Goal: Information Seeking & Learning: Learn about a topic

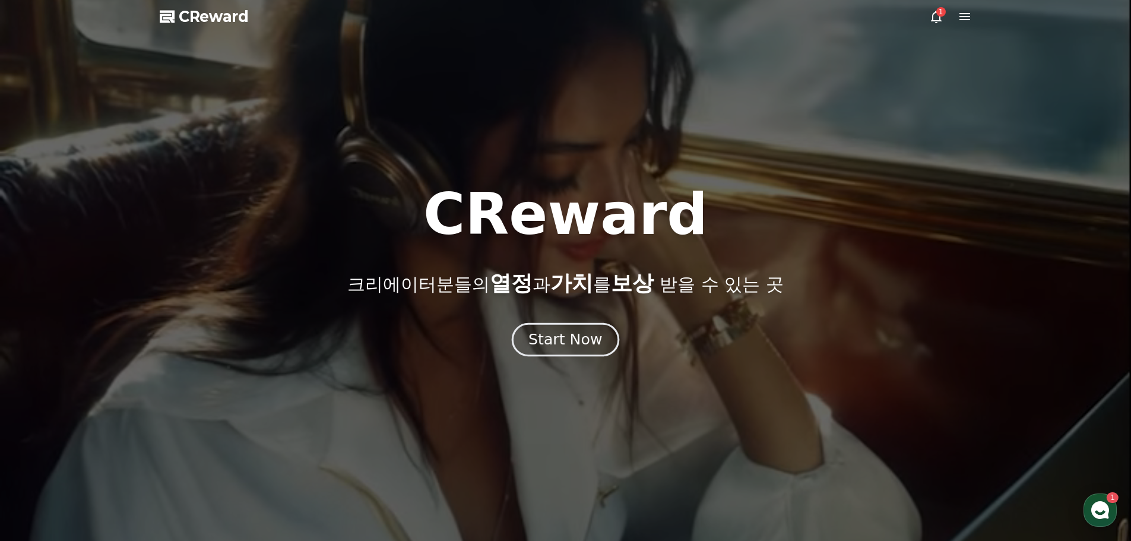
click at [580, 338] on div "Start Now" at bounding box center [566, 340] width 74 height 20
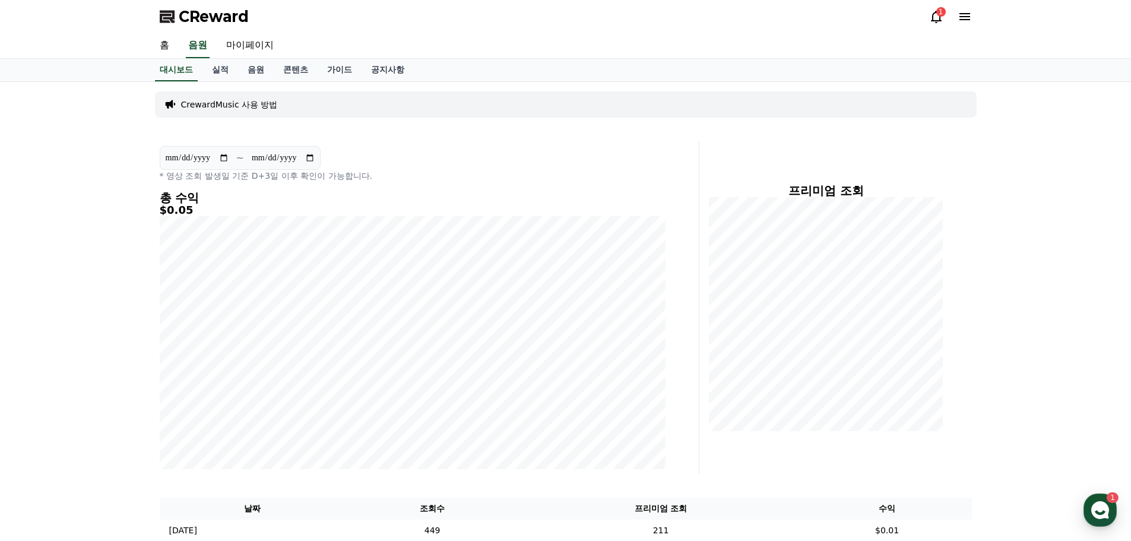
click at [941, 15] on div "1" at bounding box center [941, 12] width 10 height 10
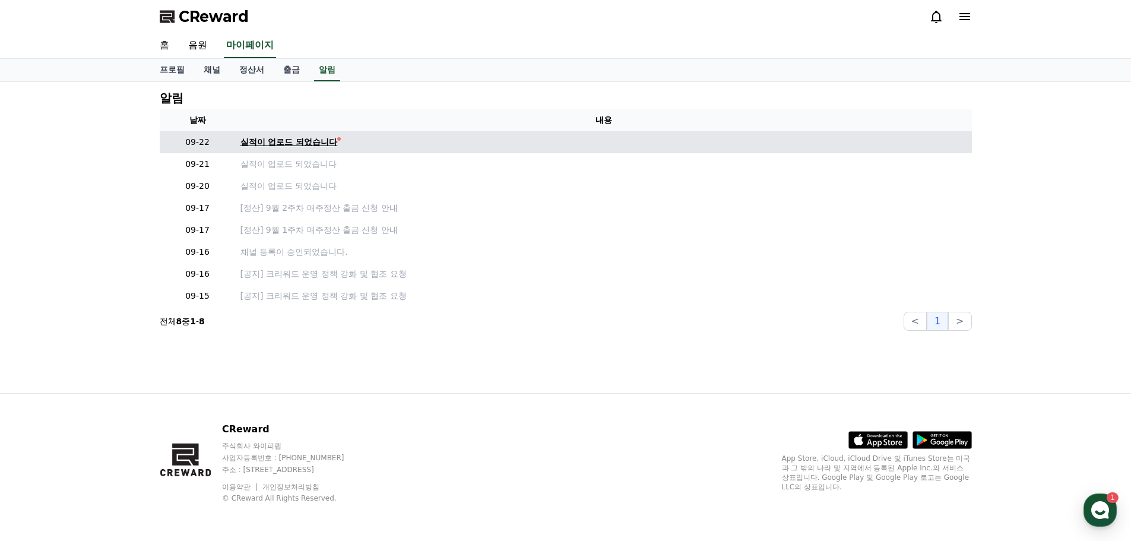
click at [280, 143] on div "실적이 업로드 되었습니다" at bounding box center [289, 142] width 97 height 12
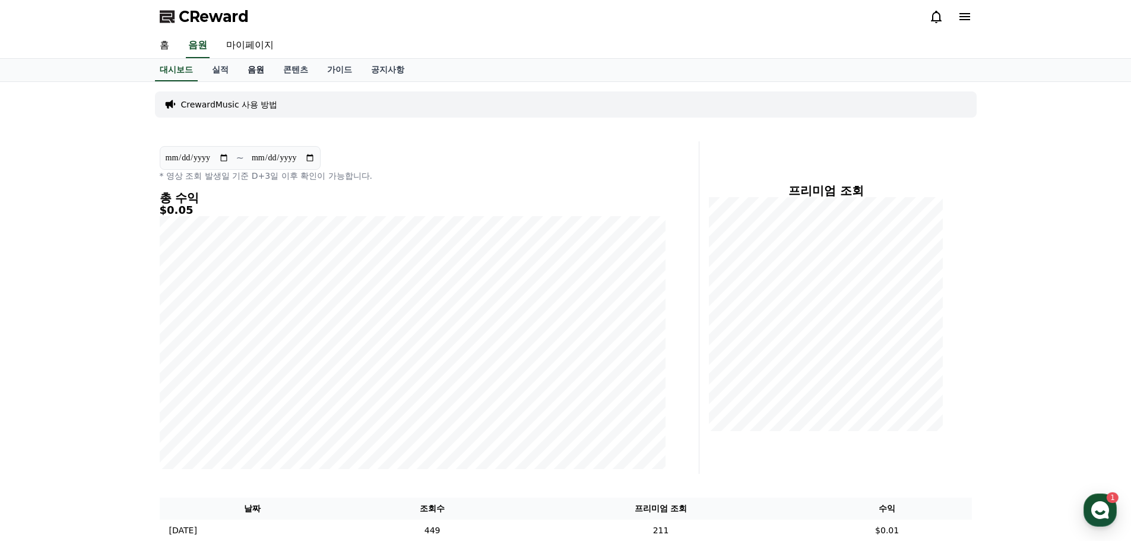
click at [262, 66] on link "음원" at bounding box center [256, 70] width 36 height 23
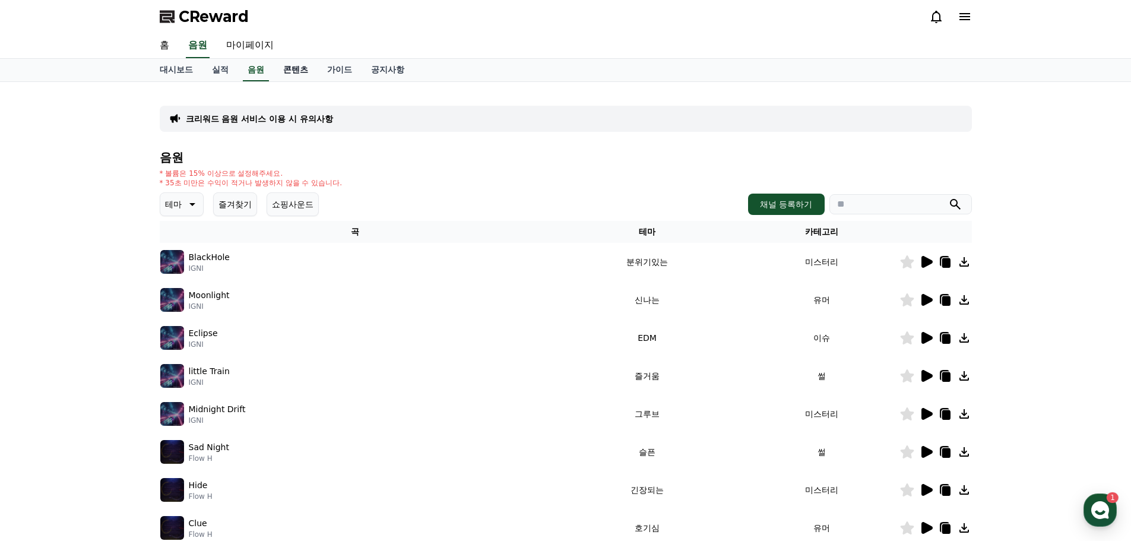
click at [308, 70] on link "콘텐츠" at bounding box center [296, 70] width 44 height 23
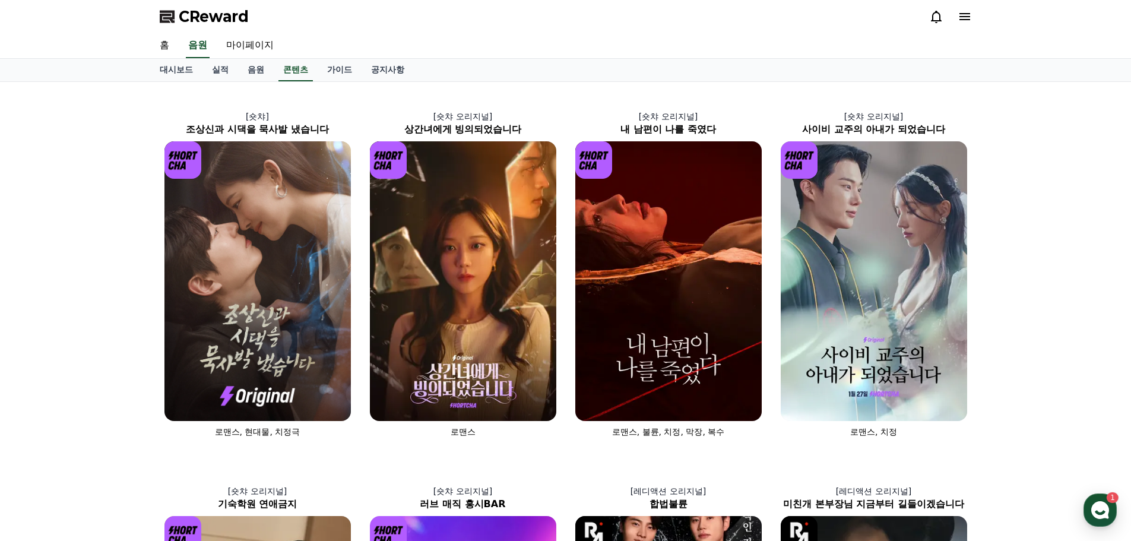
click at [647, 29] on div "CReward" at bounding box center [565, 16] width 831 height 33
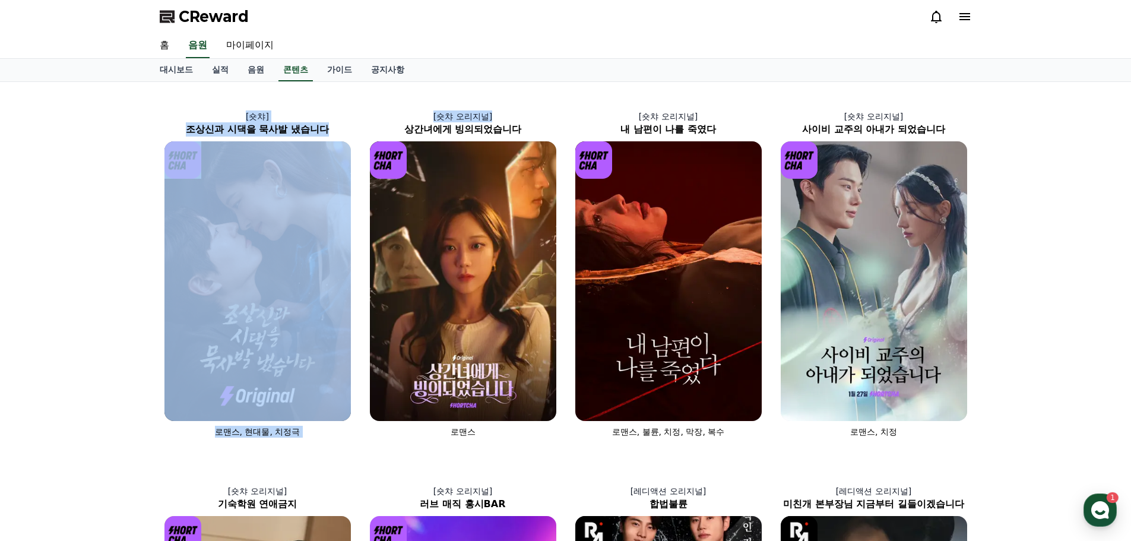
drag, startPoint x: 524, startPoint y: 80, endPoint x: 518, endPoint y: 82, distance: 6.2
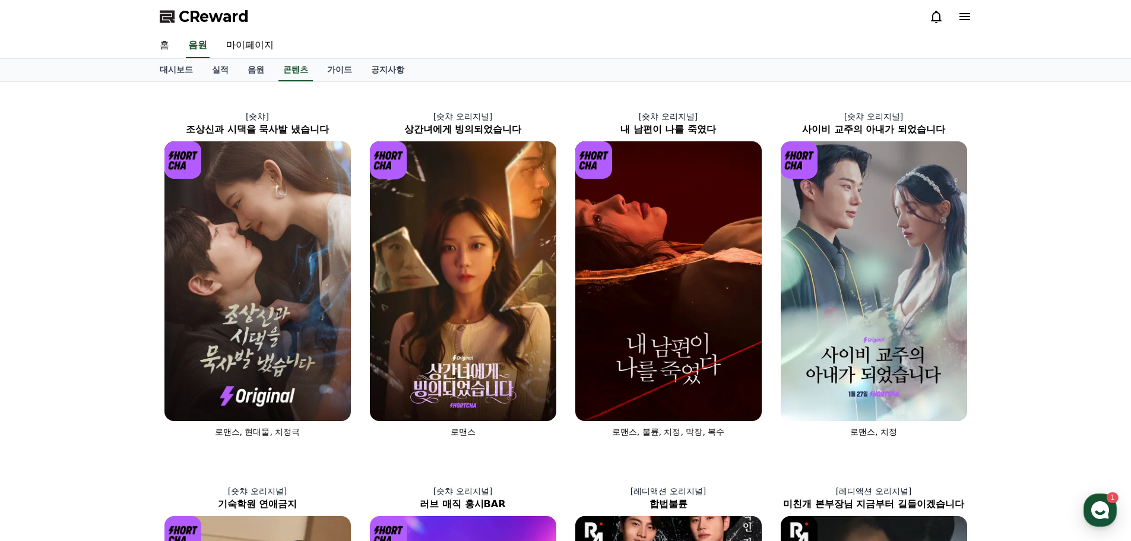
click at [600, 37] on div "홈 음원 마이페이지" at bounding box center [565, 45] width 831 height 25
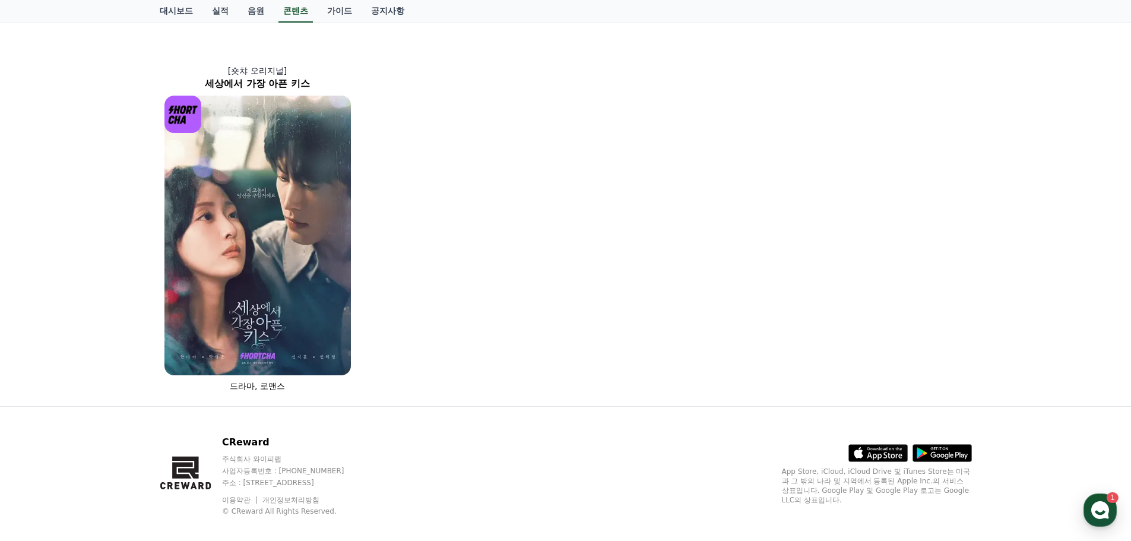
scroll to position [808, 0]
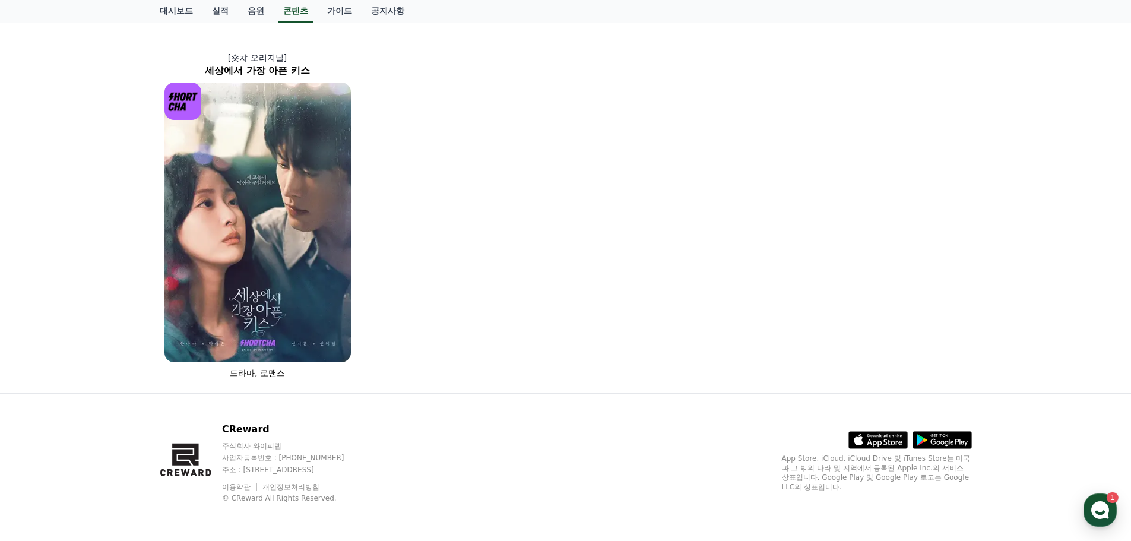
drag, startPoint x: 186, startPoint y: 104, endPoint x: 573, endPoint y: 192, distance: 396.6
